Goal: Task Accomplishment & Management: Use online tool/utility

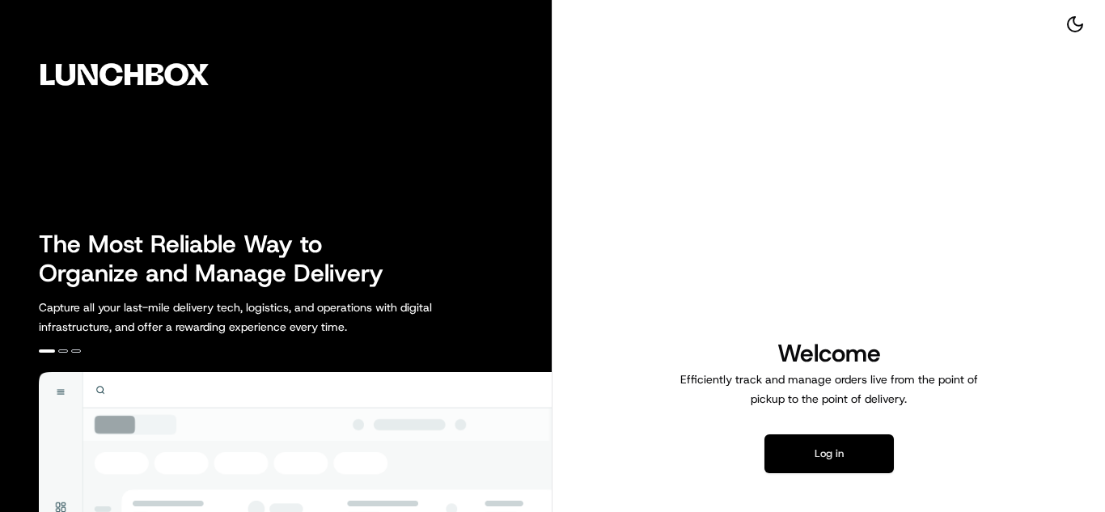
click at [823, 443] on button "Log in" at bounding box center [829, 453] width 129 height 39
